Goal: Find specific page/section: Find specific page/section

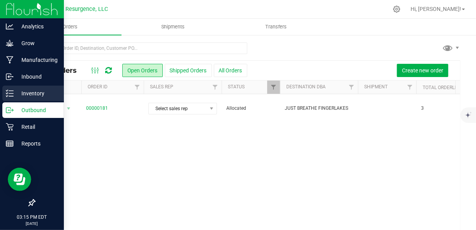
click at [39, 91] on p "Inventory" at bounding box center [37, 93] width 47 height 9
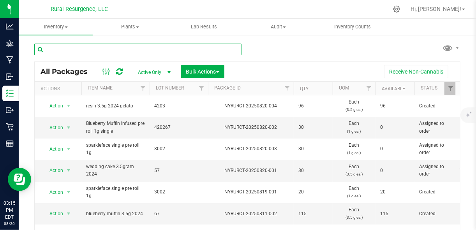
click at [111, 51] on input "text" at bounding box center [137, 50] width 207 height 12
type input "single"
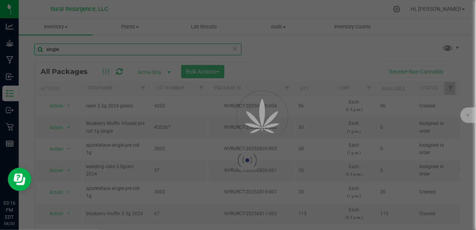
click at [114, 50] on input "single" at bounding box center [137, 50] width 207 height 12
